Goal: Transaction & Acquisition: Purchase product/service

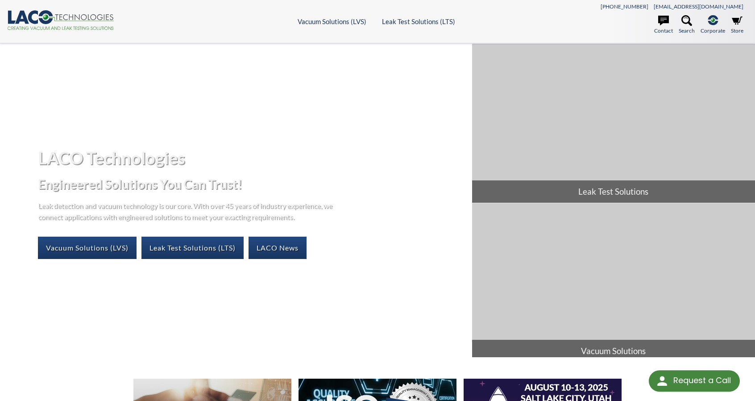
select select "Language Translate Widget"
click at [105, 248] on link "Vacuum Solutions (LVS)" at bounding box center [87, 248] width 99 height 22
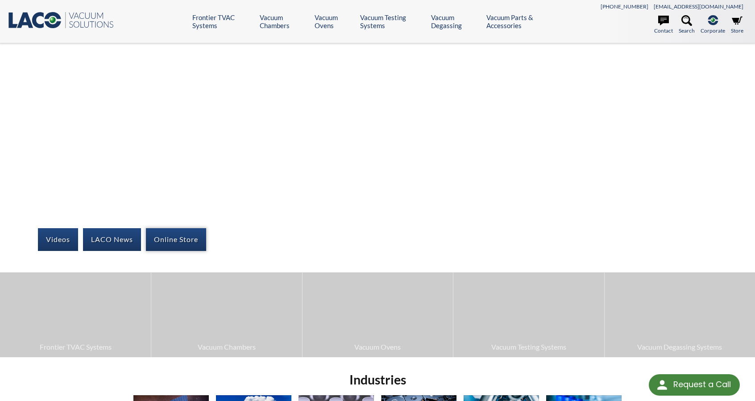
click at [167, 240] on link "Online Store" at bounding box center [176, 239] width 60 height 22
